Goal: Obtain resource: Download file/media

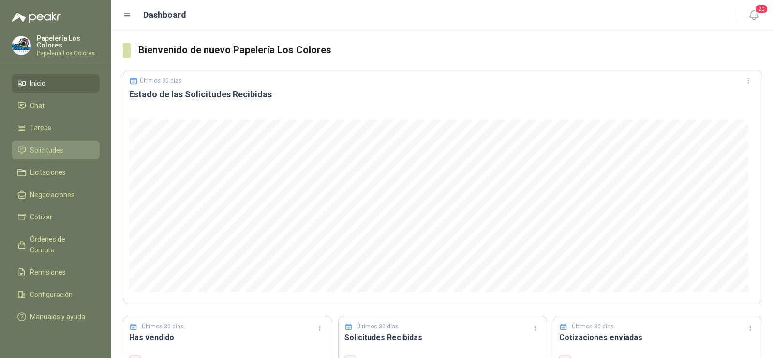
click at [30, 142] on link "Solicitudes" at bounding box center [56, 150] width 88 height 18
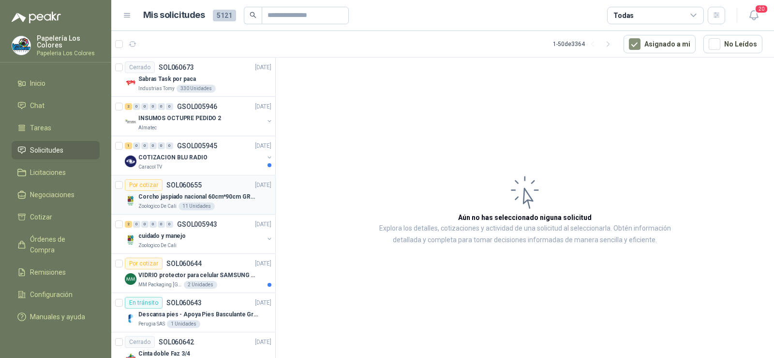
scroll to position [48, 0]
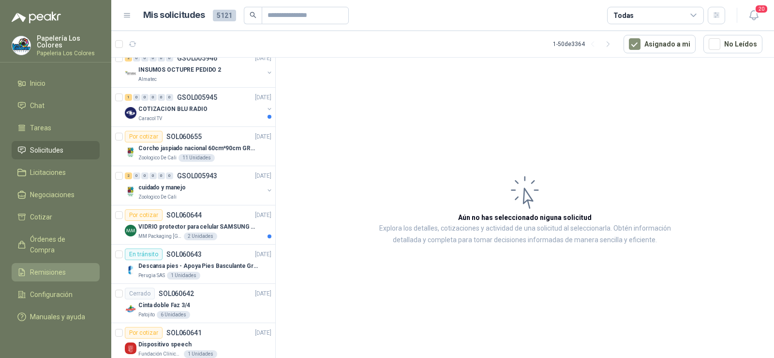
click at [53, 263] on link "Remisiones" at bounding box center [56, 272] width 88 height 18
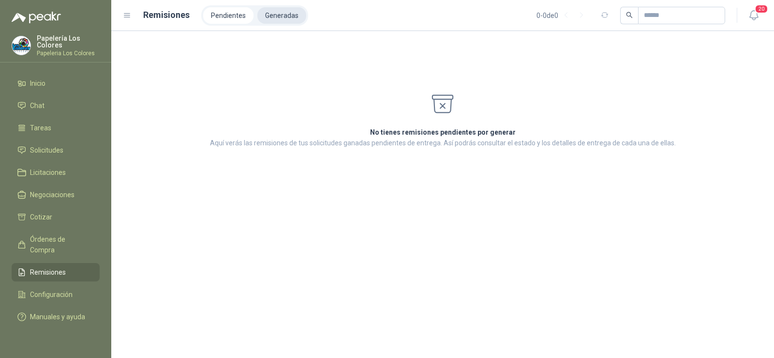
click at [271, 20] on li "Generadas" at bounding box center [281, 15] width 49 height 16
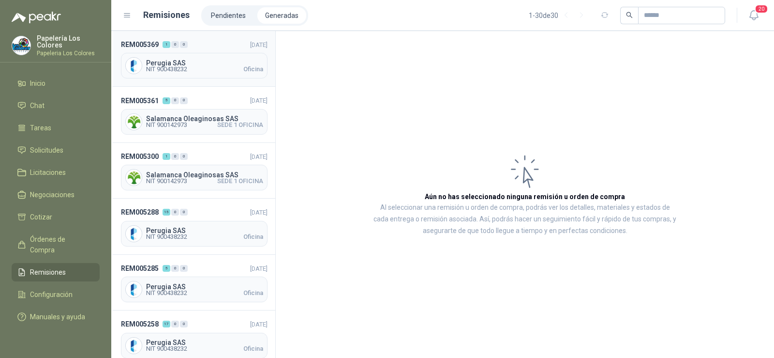
click at [187, 71] on span "NIT 900438232" at bounding box center [166, 69] width 41 height 6
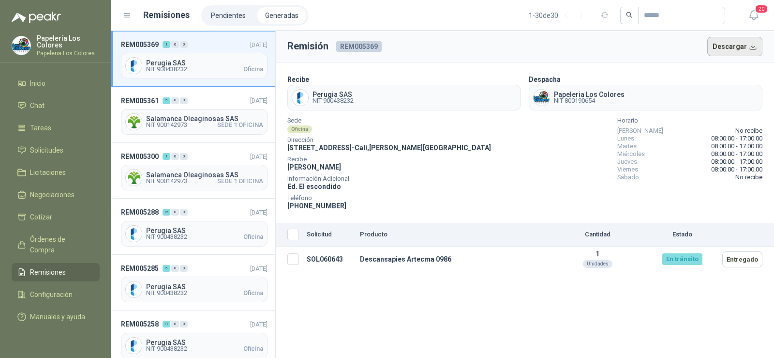
click at [739, 53] on button "Descargar" at bounding box center [735, 46] width 56 height 19
